Goal: Information Seeking & Learning: Learn about a topic

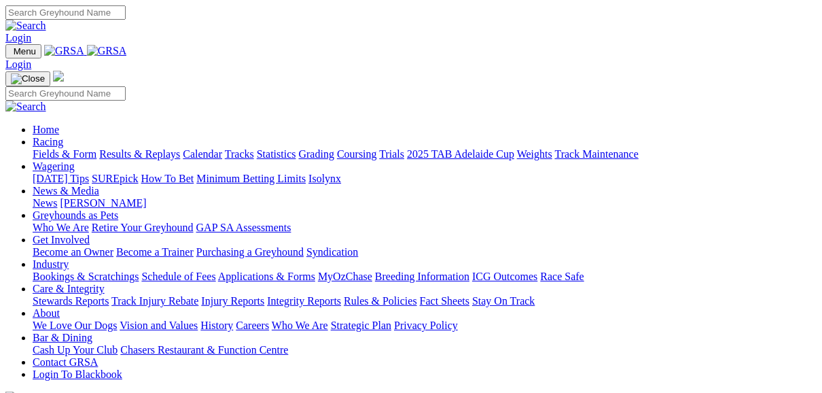
click at [78, 148] on link "Fields & Form" at bounding box center [65, 154] width 64 height 12
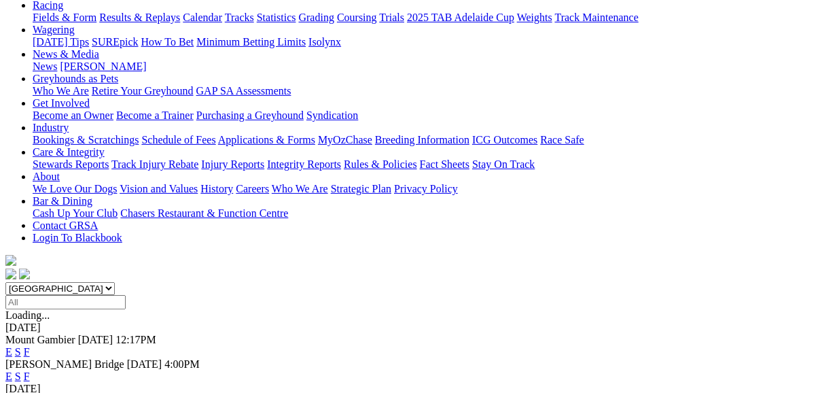
scroll to position [163, 0]
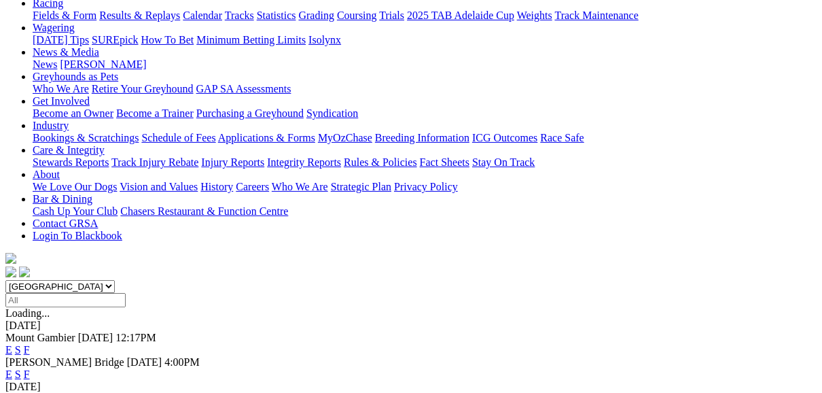
click at [12, 368] on link "E" at bounding box center [8, 374] width 7 height 12
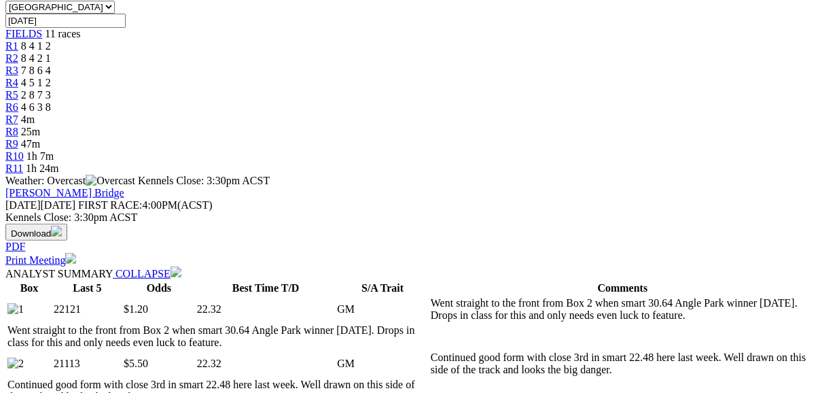
scroll to position [489, 0]
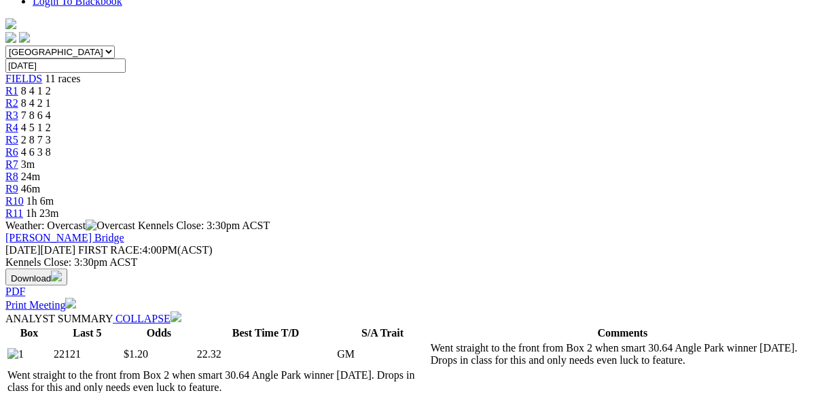
scroll to position [380, 0]
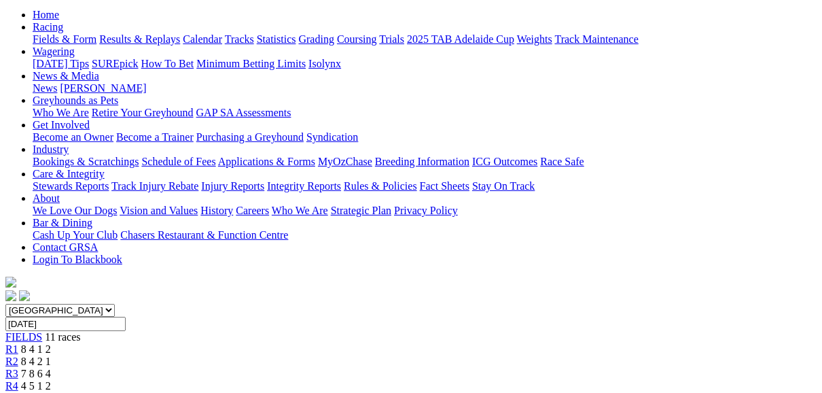
scroll to position [109, 0]
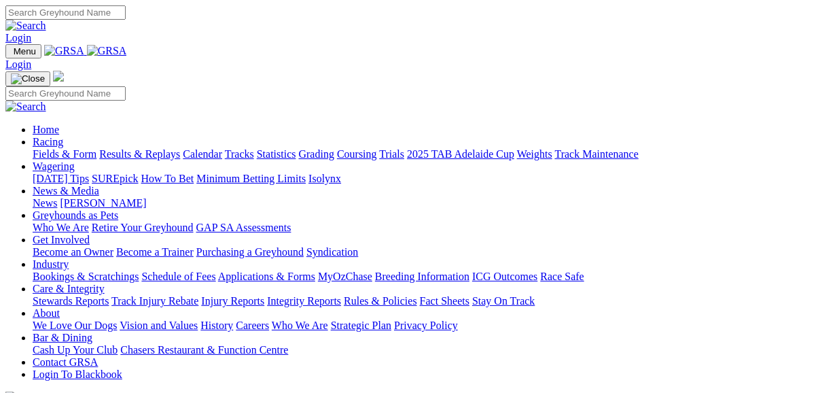
click at [43, 148] on link "Fields & Form" at bounding box center [65, 154] width 64 height 12
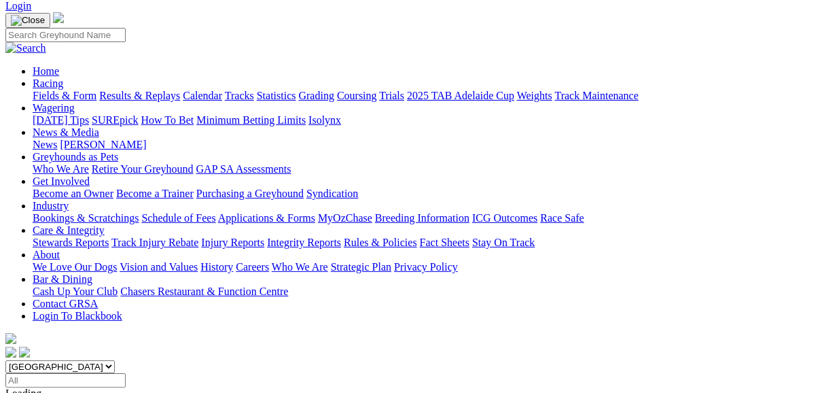
scroll to position [109, 0]
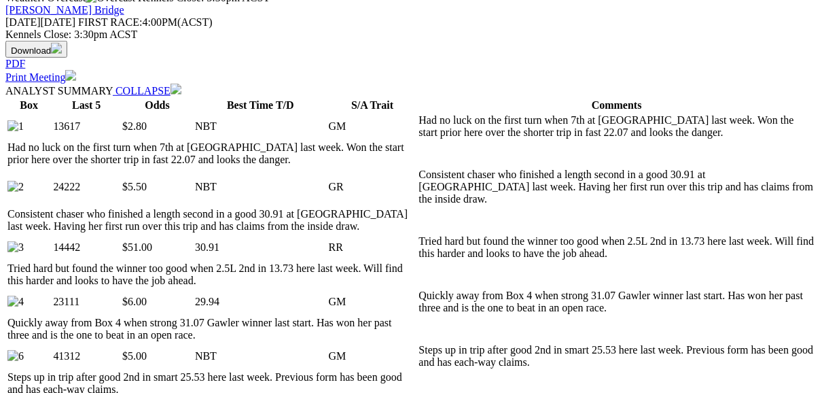
scroll to position [652, 0]
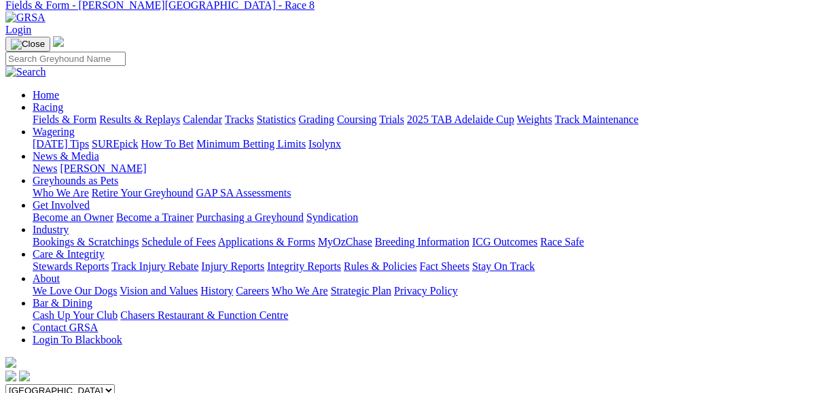
scroll to position [54, 0]
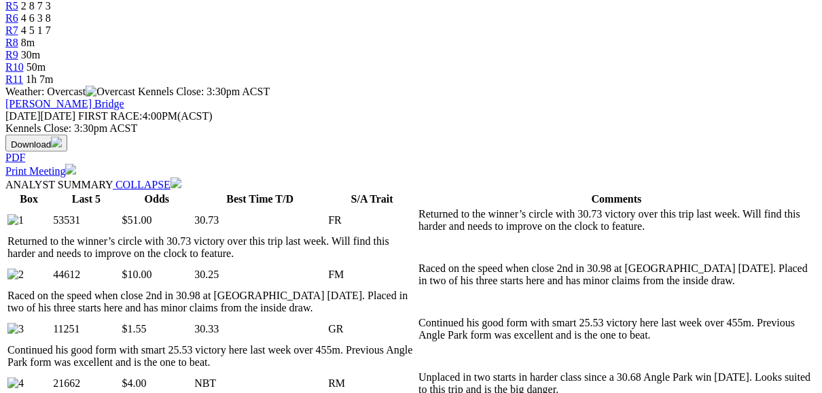
scroll to position [543, 0]
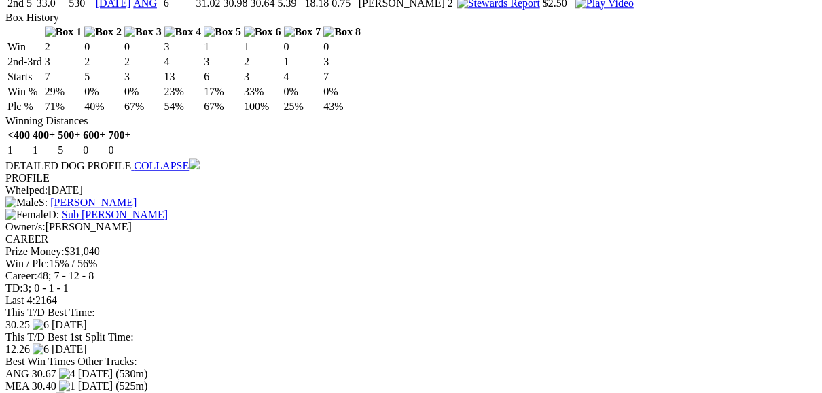
scroll to position [2228, 0]
